Goal: Task Accomplishment & Management: Complete application form

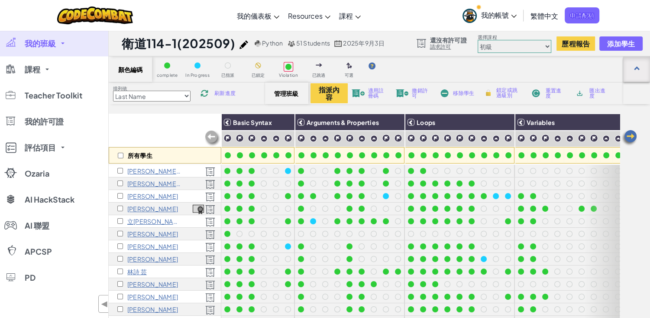
click at [637, 69] on div at bounding box center [637, 69] width 6 height 6
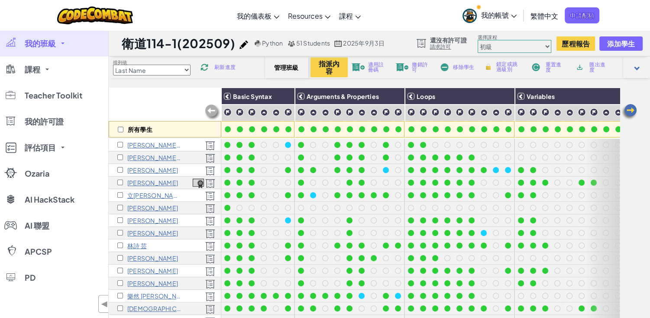
click at [637, 69] on div at bounding box center [637, 68] width 6 height 6
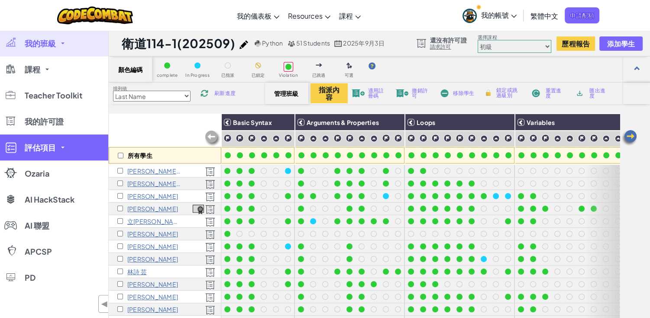
click at [56, 154] on link "評估項目" at bounding box center [54, 147] width 108 height 26
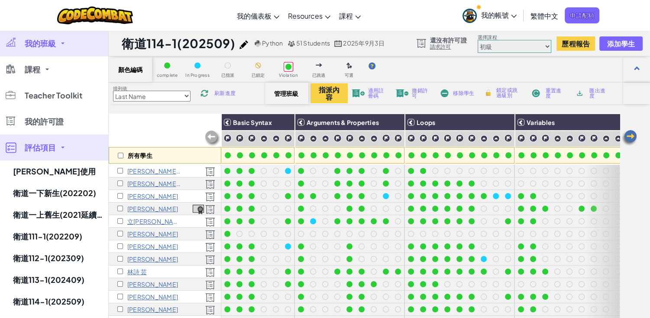
click at [56, 154] on link "評估項目" at bounding box center [54, 147] width 108 height 26
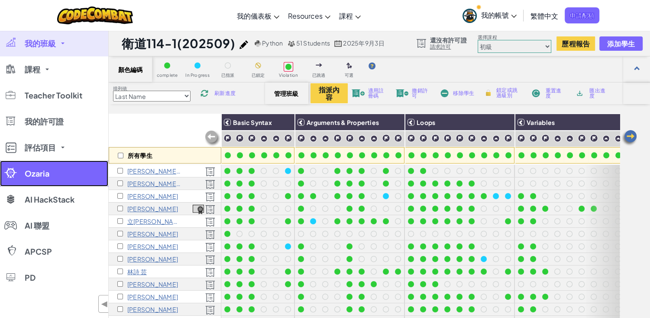
click at [40, 179] on link "Ozaria" at bounding box center [54, 173] width 108 height 26
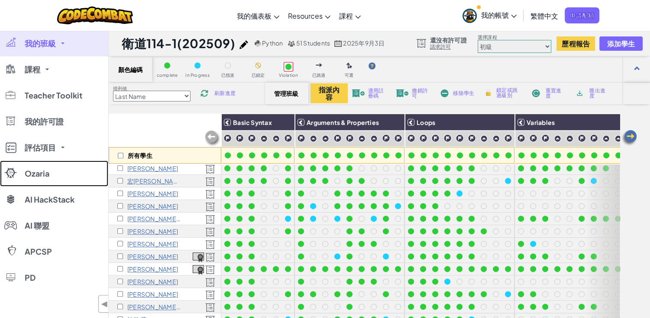
scroll to position [390, 0]
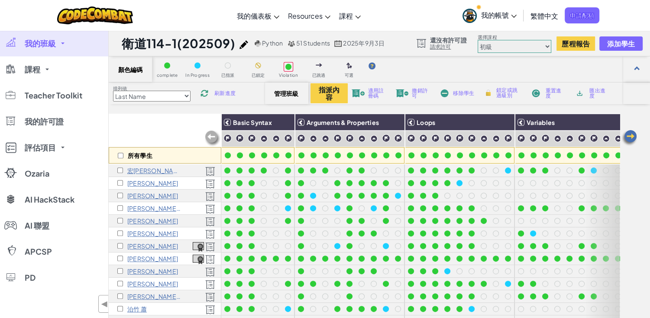
click at [628, 133] on img at bounding box center [629, 137] width 17 height 17
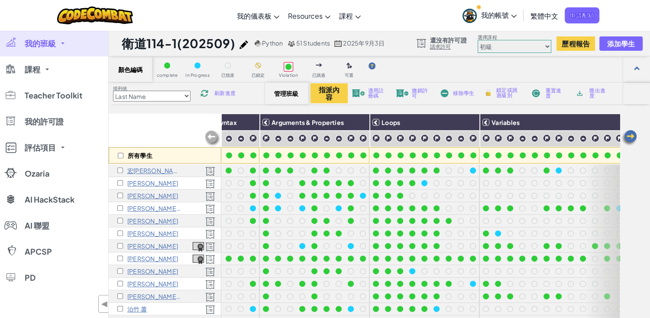
scroll to position [390, 72]
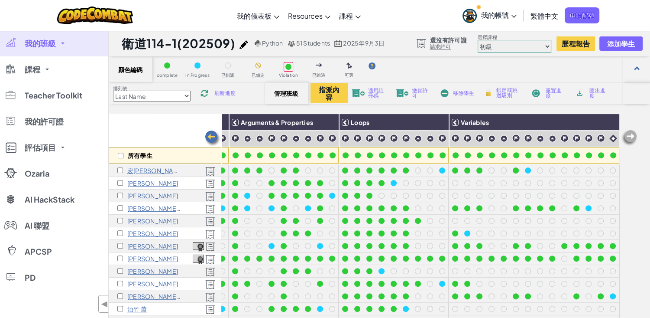
click at [628, 133] on img at bounding box center [629, 137] width 17 height 17
click at [103, 306] on span "◀" at bounding box center [104, 303] width 7 height 13
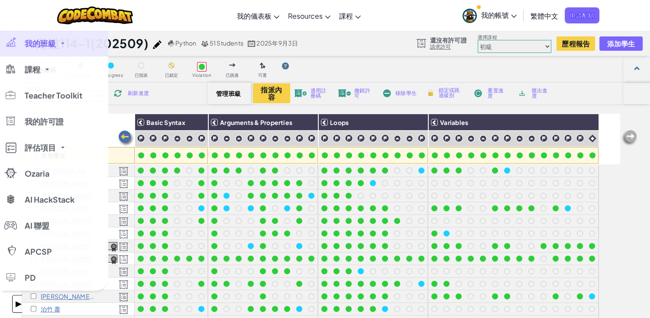
scroll to position [390, 0]
click at [15, 304] on span "▶" at bounding box center [18, 303] width 7 height 13
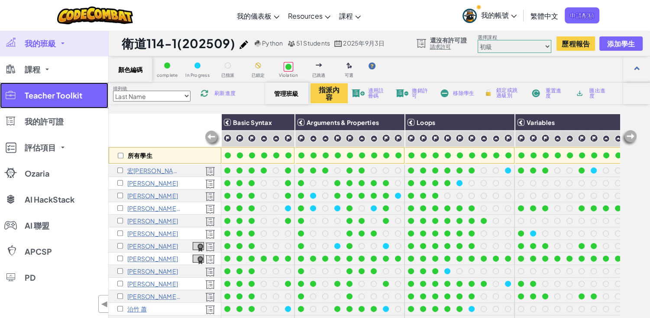
click at [49, 99] on span "Teacher Toolkit" at bounding box center [54, 95] width 58 height 8
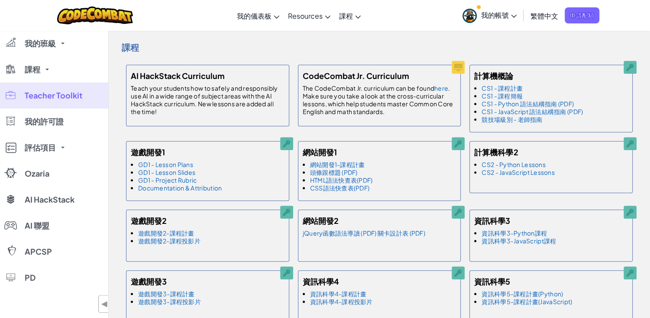
scroll to position [477, 0]
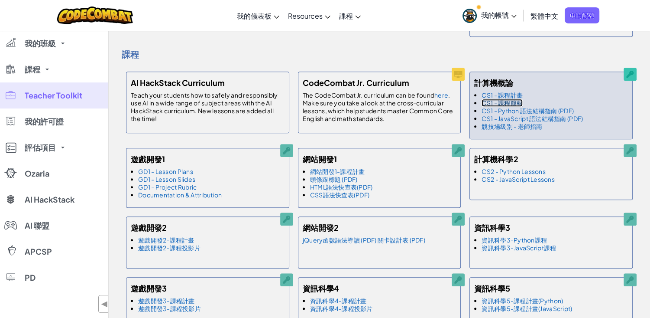
click at [513, 102] on link "CS1 - 課程簡報" at bounding box center [502, 103] width 41 height 8
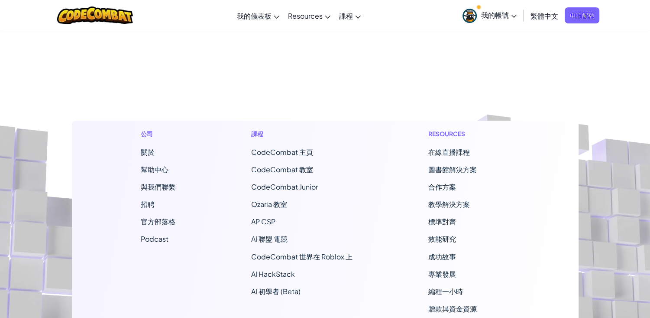
scroll to position [1343, 0]
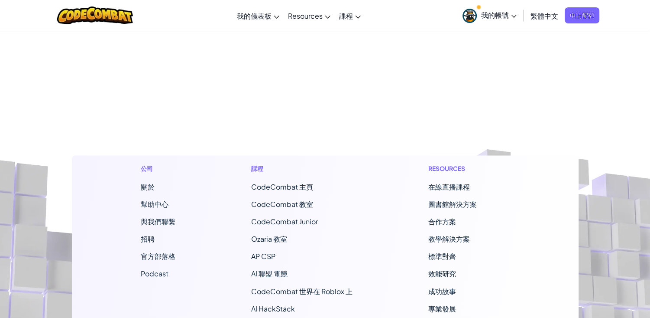
click at [302, 187] on span "CodeCombat 主頁" at bounding box center [282, 186] width 62 height 9
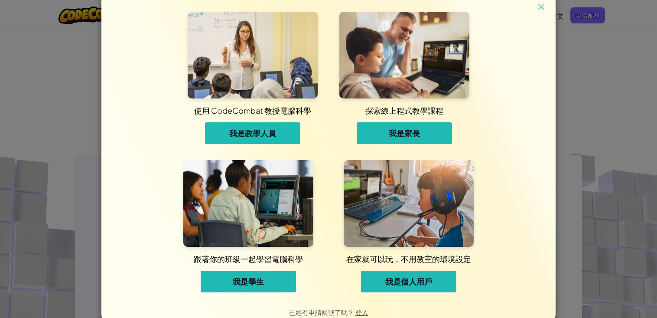
scroll to position [0, 0]
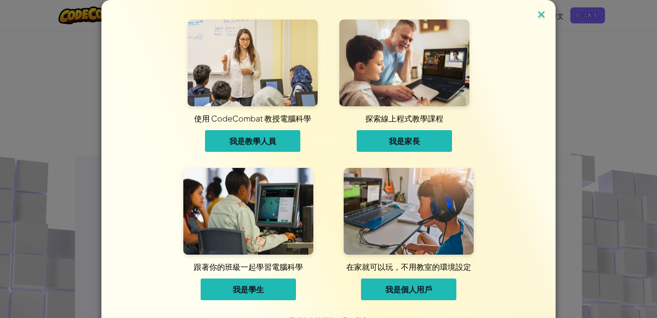
click at [539, 15] on img at bounding box center [540, 15] width 11 height 13
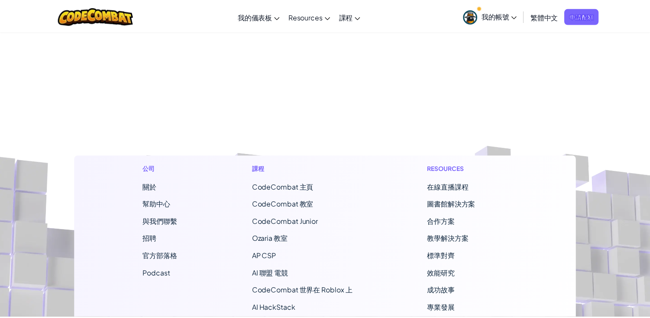
scroll to position [1343, 0]
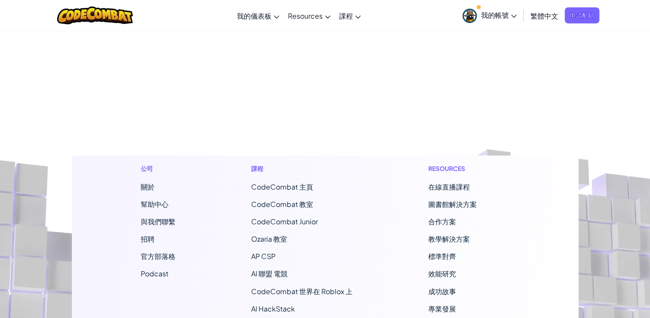
click at [497, 15] on span "我的帳號" at bounding box center [499, 14] width 36 height 9
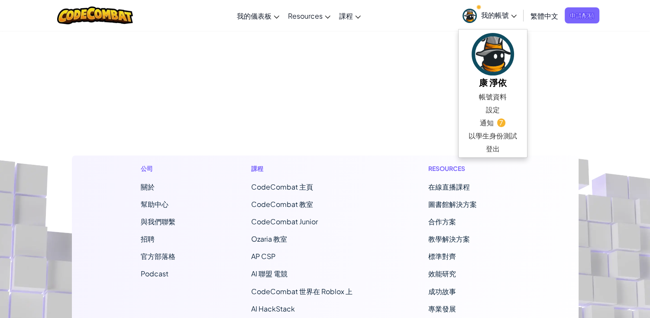
click at [497, 15] on span "我的帳號" at bounding box center [499, 14] width 36 height 9
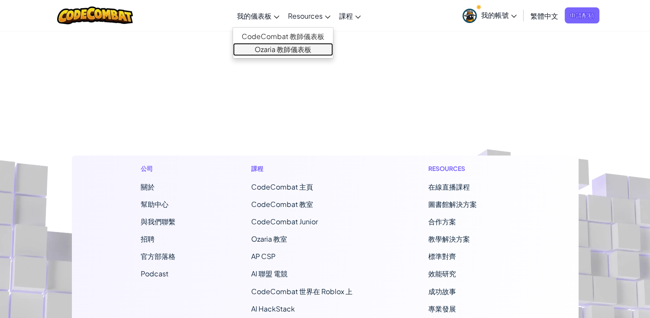
click at [262, 51] on link "Ozaria 教師儀表板" at bounding box center [283, 49] width 100 height 13
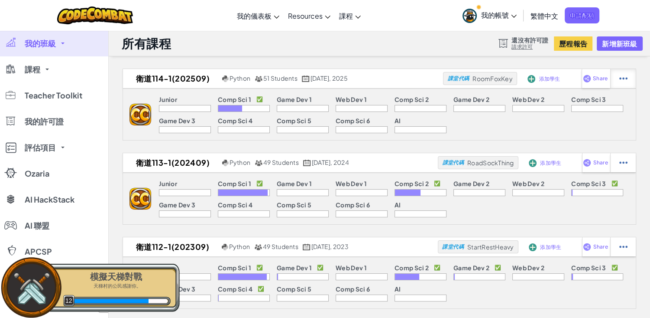
click at [628, 80] on div at bounding box center [623, 78] width 26 height 19
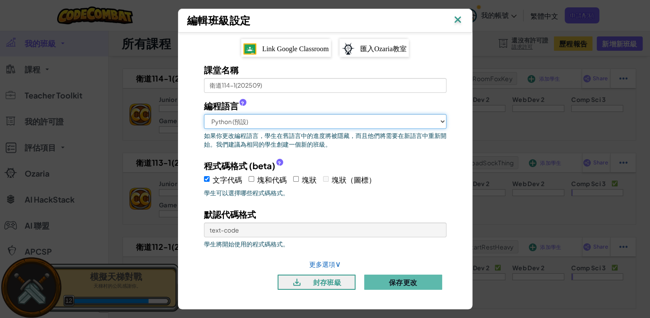
click at [442, 123] on select "Python (預設) JavaScript C++ Java (測試中)" at bounding box center [325, 121] width 243 height 15
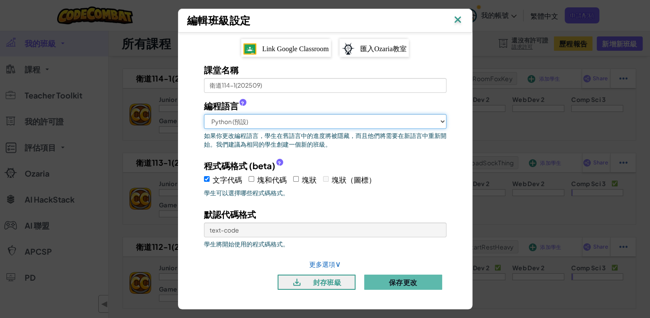
click at [442, 123] on select "Python (預設) JavaScript C++ Java (測試中)" at bounding box center [325, 121] width 243 height 15
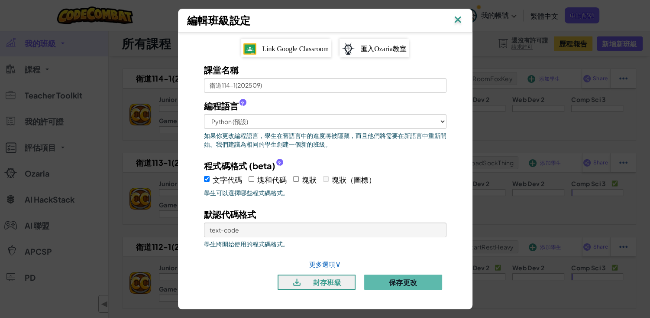
click at [431, 175] on div "文字代碼 塊和代碼 塊狀 塊狀（圖標）" at bounding box center [325, 179] width 243 height 14
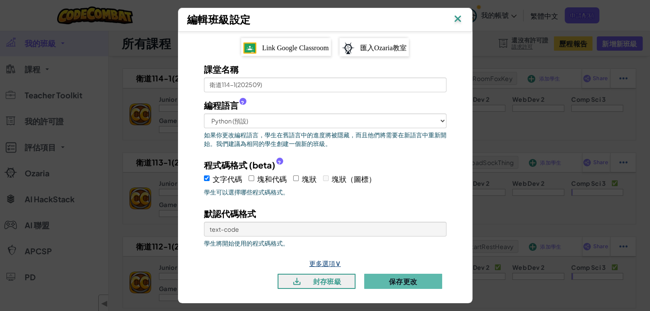
click at [330, 259] on link "更多選項 ∨" at bounding box center [325, 263] width 32 height 8
select select
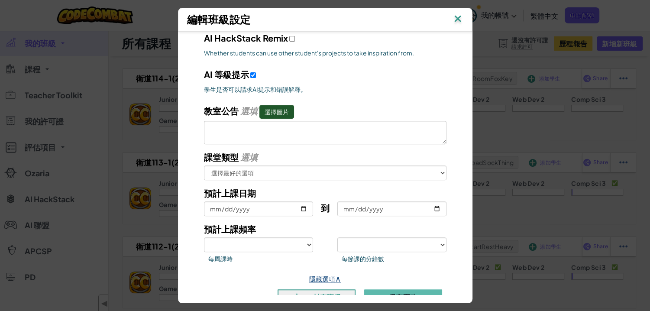
scroll to position [358, 0]
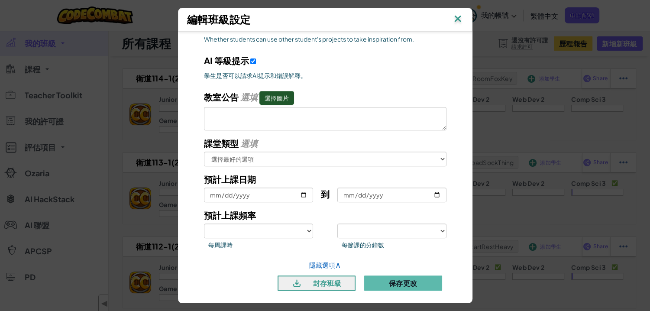
click at [462, 16] on img at bounding box center [457, 19] width 11 height 13
